Goal: Information Seeking & Learning: Check status

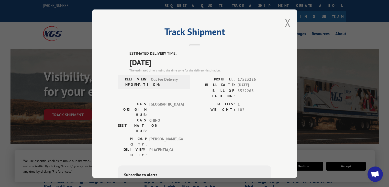
click at [286, 28] on button "Close modal" at bounding box center [288, 23] width 6 height 14
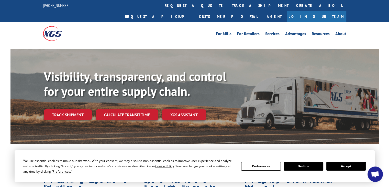
click at [228, 8] on link "track a shipment" at bounding box center [260, 5] width 64 height 11
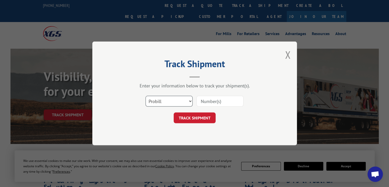
drag, startPoint x: 175, startPoint y: 99, endPoint x: 174, endPoint y: 105, distance: 5.6
click at [175, 99] on select "Select category... Probill BOL PO" at bounding box center [168, 101] width 47 height 11
select select "po"
click at [145, 96] on select "Select category... Probill BOL PO" at bounding box center [168, 101] width 47 height 11
click at [214, 106] on input at bounding box center [219, 101] width 47 height 11
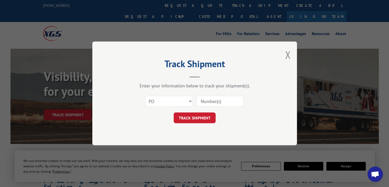
click at [215, 100] on input at bounding box center [219, 101] width 47 height 11
paste input "65533432"
type input "65533432"
click at [201, 117] on button "TRACK SHIPMENT" at bounding box center [194, 117] width 42 height 11
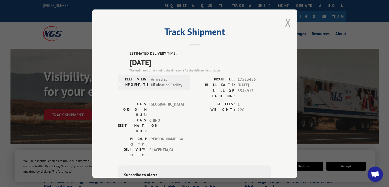
click at [285, 21] on button "Close modal" at bounding box center [288, 23] width 6 height 14
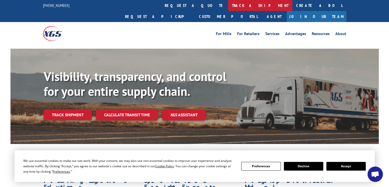
click at [228, 5] on link "track a shipment" at bounding box center [260, 5] width 64 height 11
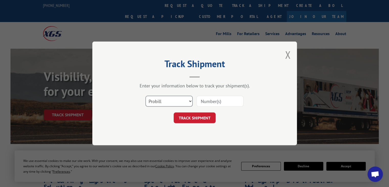
click at [164, 103] on select "Select category... Probill BOL PO" at bounding box center [168, 101] width 47 height 11
select select "po"
click at [145, 96] on select "Select category... Probill BOL PO" at bounding box center [168, 101] width 47 height 11
click at [216, 106] on input at bounding box center [219, 101] width 47 height 11
paste input "83530834"
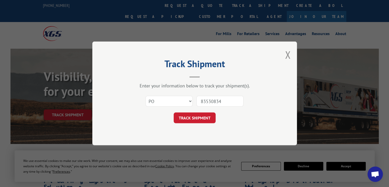
type input "83530834"
click at [191, 122] on button "TRACK SHIPMENT" at bounding box center [194, 117] width 42 height 11
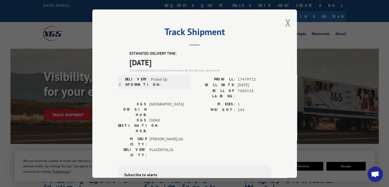
drag, startPoint x: 126, startPoint y: 65, endPoint x: 186, endPoint y: 60, distance: 60.2
click at [186, 60] on div "ESTIMATED DELIVERY TIME: [DATE] The estimated time is using the time zone for t…" at bounding box center [194, 143] width 153 height 184
copy span "[DATE]"
